Goal: Task Accomplishment & Management: Complete application form

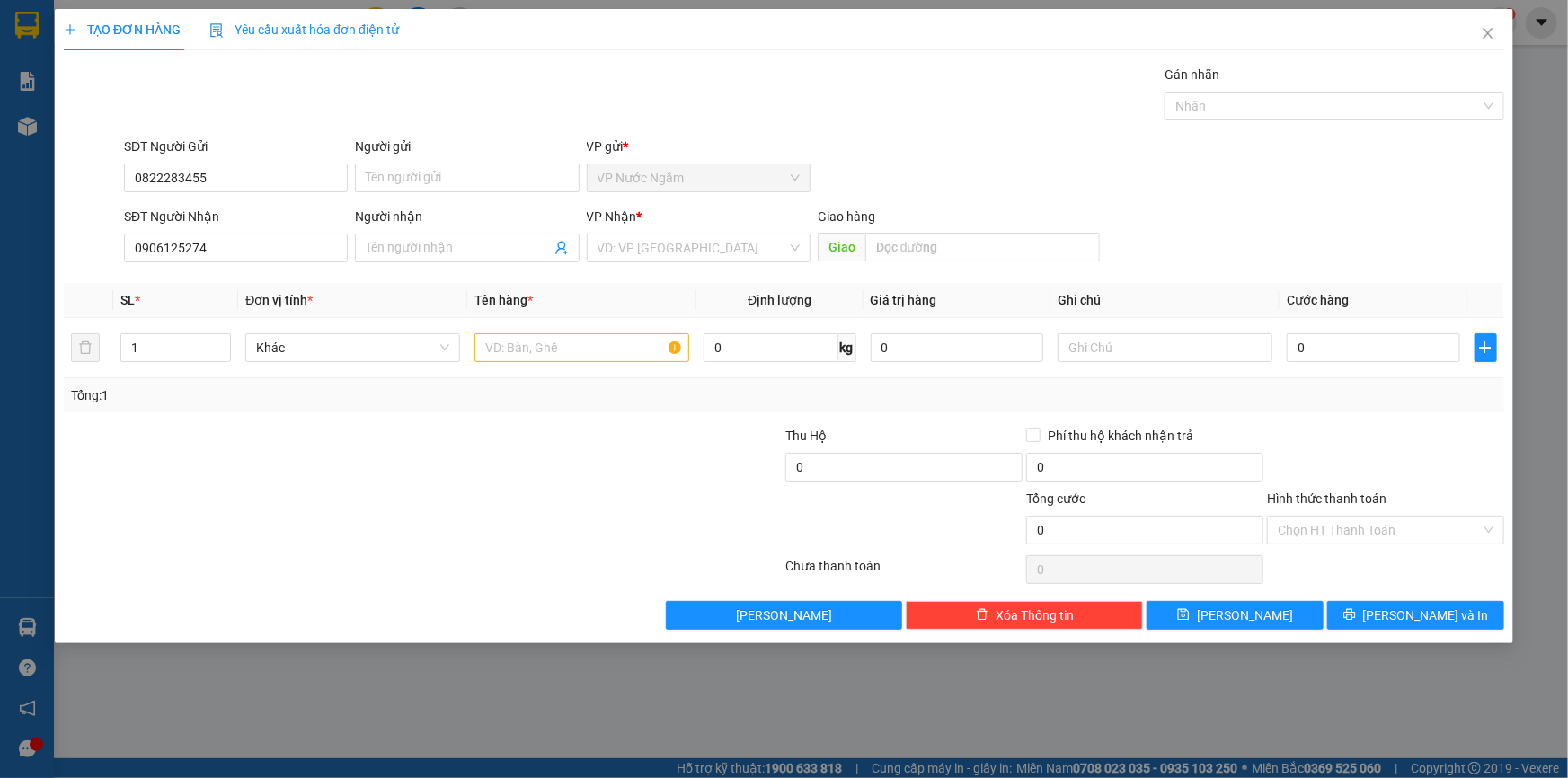
click at [325, 104] on div "Gói vận chuyển * Tiêu chuẩn Gán nhãn Nhãn" at bounding box center [814, 96] width 1388 height 63
click at [1484, 37] on icon "close" at bounding box center [1488, 32] width 10 height 10
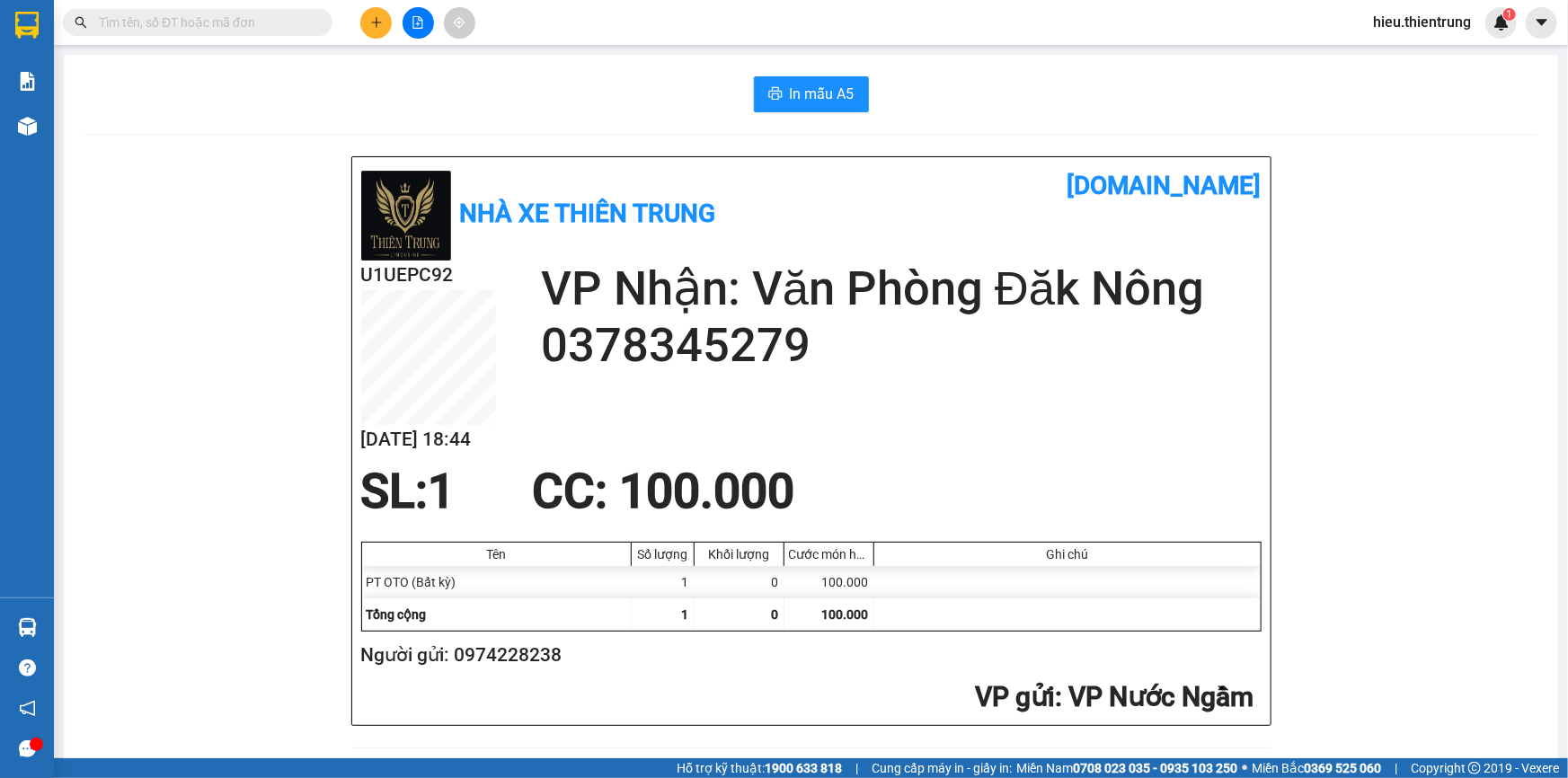
click at [380, 22] on icon "plus" at bounding box center [376, 22] width 10 height 1
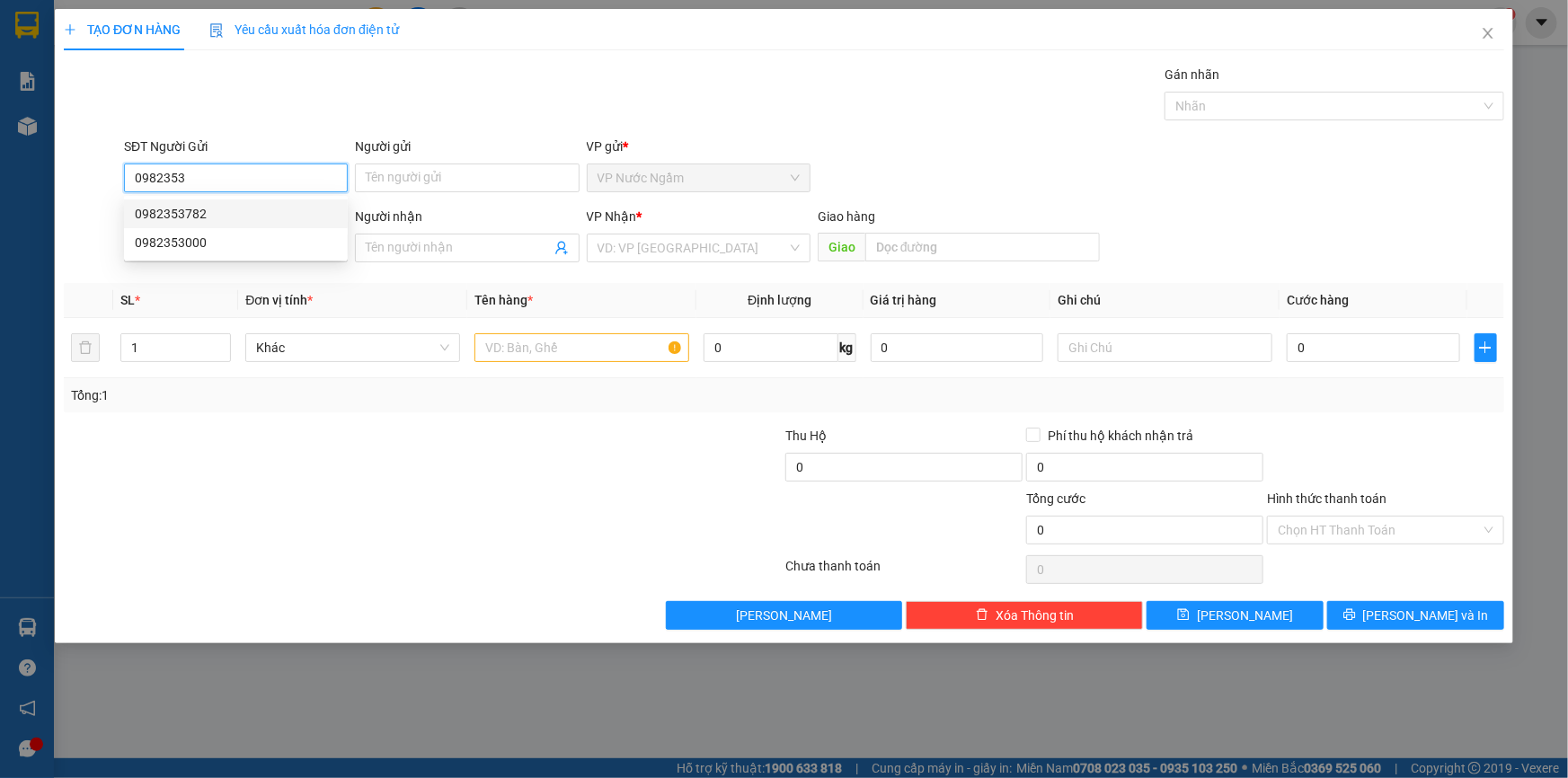
click at [261, 209] on div "0982353782" at bounding box center [236, 213] width 202 height 20
type input "0982353782"
type input "0983180003"
type input "TÂN"
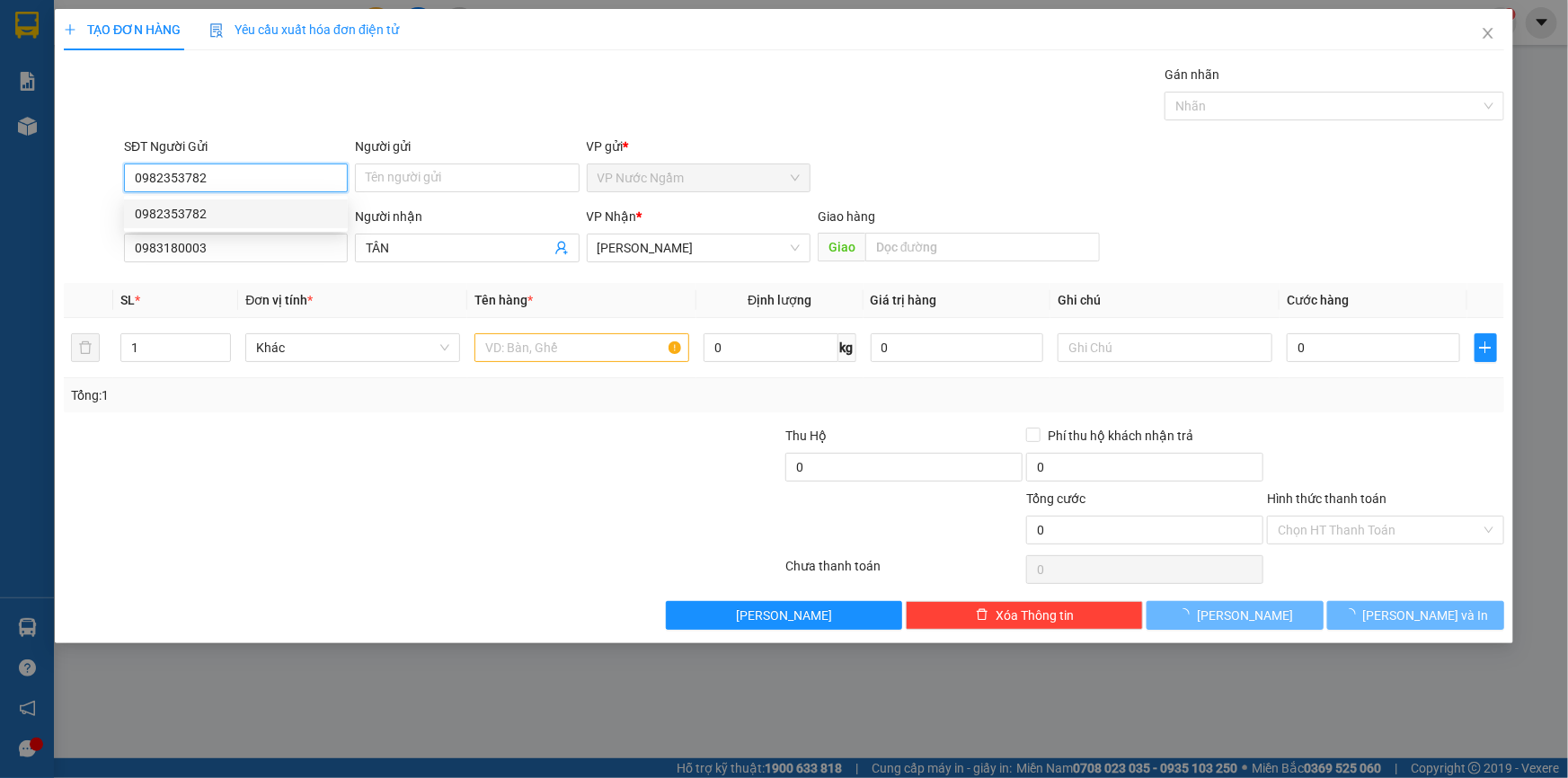
type input "150.000"
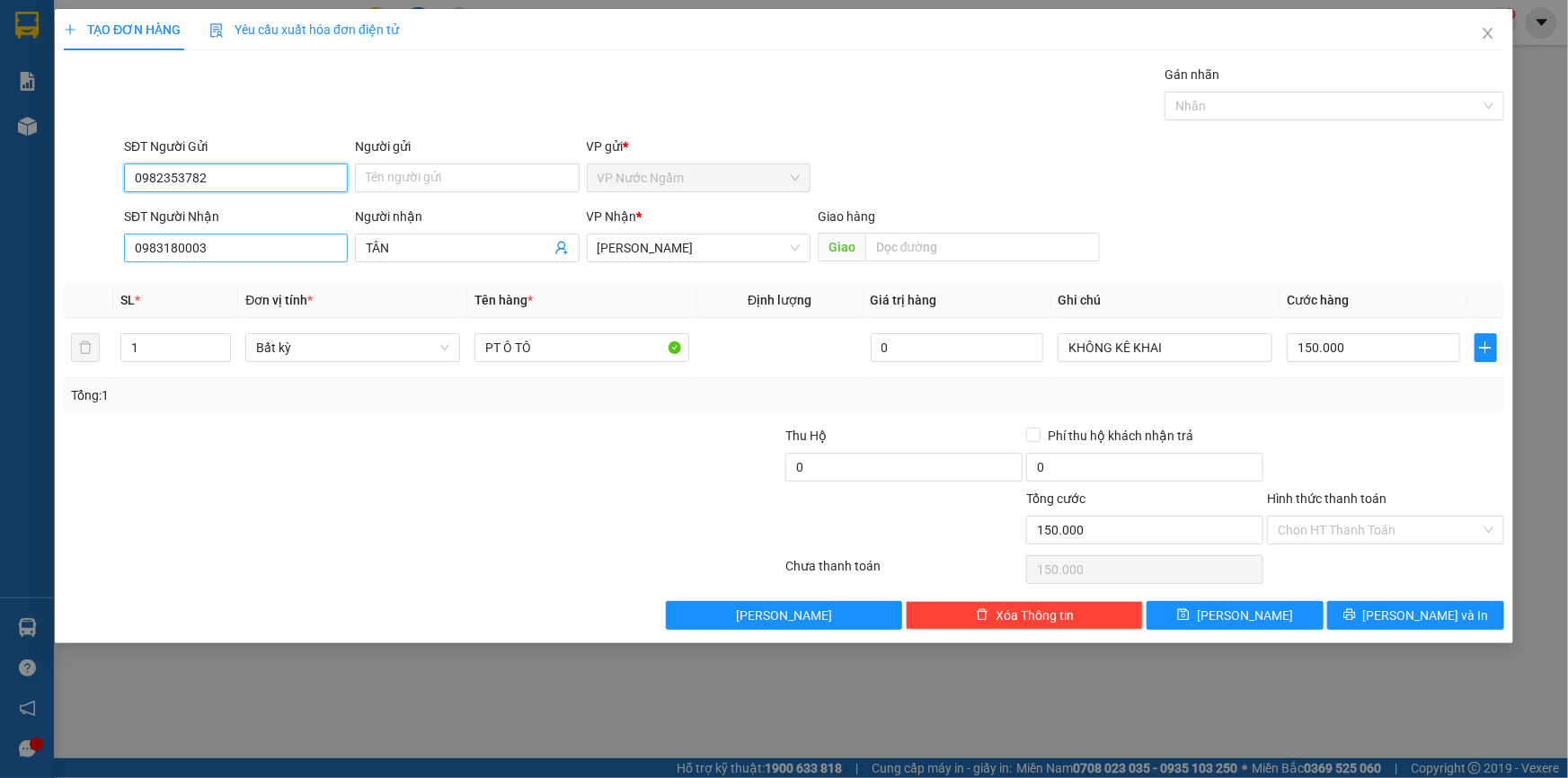
type input "0982353782"
drag, startPoint x: 226, startPoint y: 243, endPoint x: 1, endPoint y: 267, distance: 226.3
click at [4, 277] on div "TẠO ĐƠN HÀNG Yêu cầu xuất hóa đơn điện tử Transit Pickup Surcharge Ids Transit …" at bounding box center [784, 389] width 1568 height 778
type input "0938397839"
drag, startPoint x: 438, startPoint y: 253, endPoint x: 362, endPoint y: 256, distance: 76.1
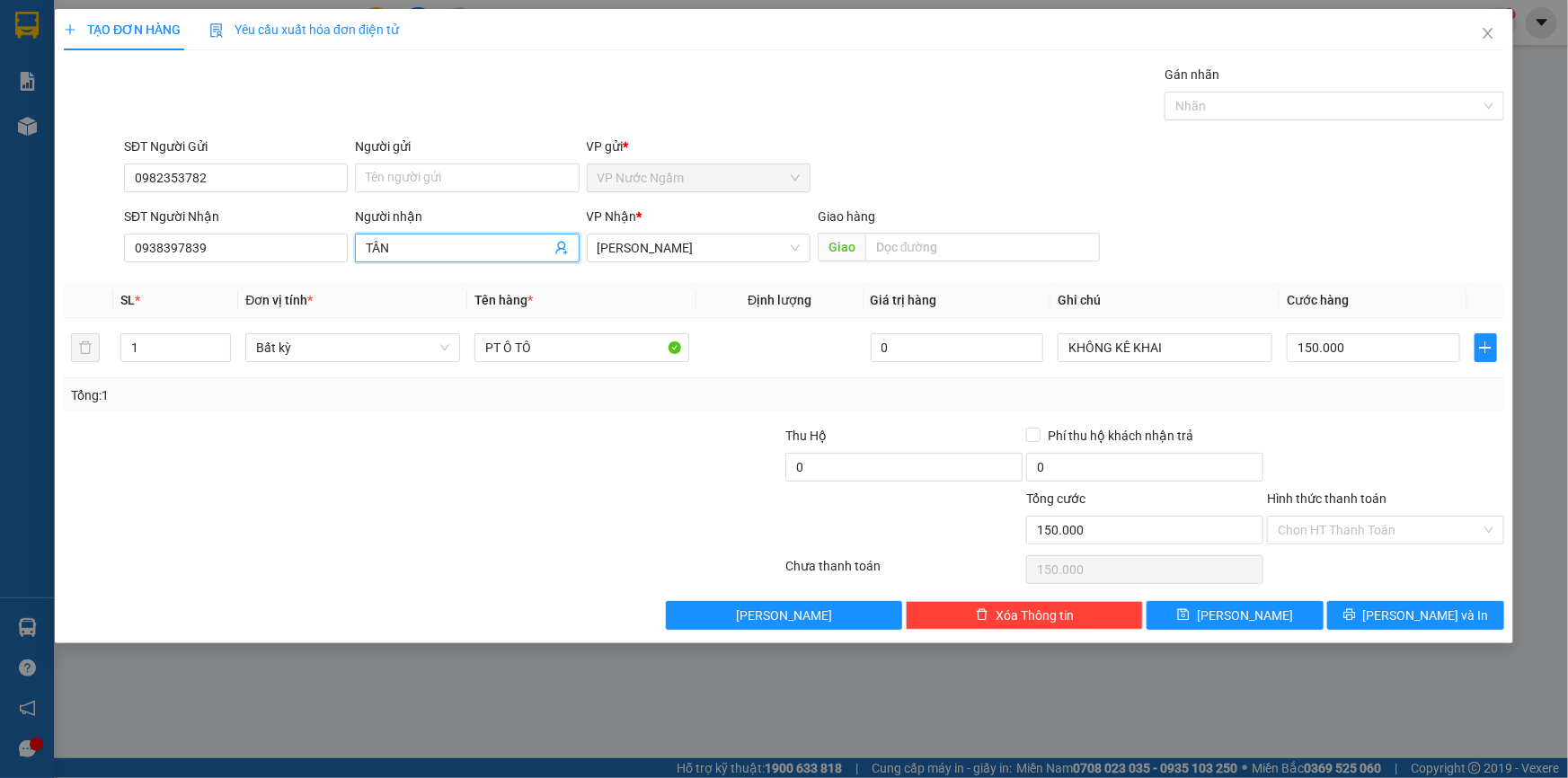
click at [352, 257] on div "Người nhận TÂN TÂN" at bounding box center [467, 238] width 231 height 63
click at [1341, 367] on td "150.000" at bounding box center [1373, 348] width 188 height 60
click at [1441, 609] on span "[PERSON_NAME] và In" at bounding box center [1426, 615] width 126 height 20
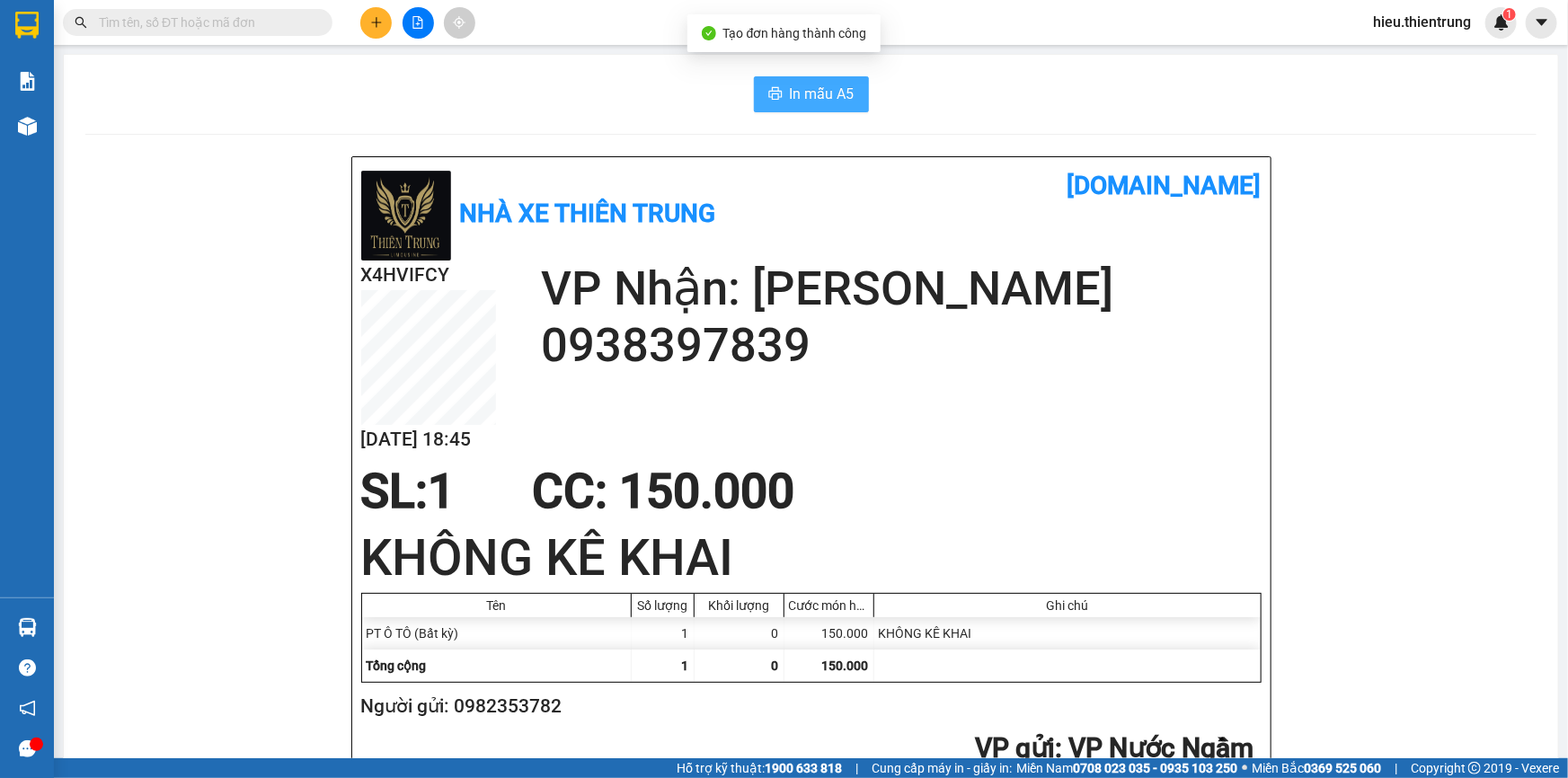
click at [799, 101] on span "In mẫu A5" at bounding box center [822, 94] width 65 height 23
